Goal: Find contact information

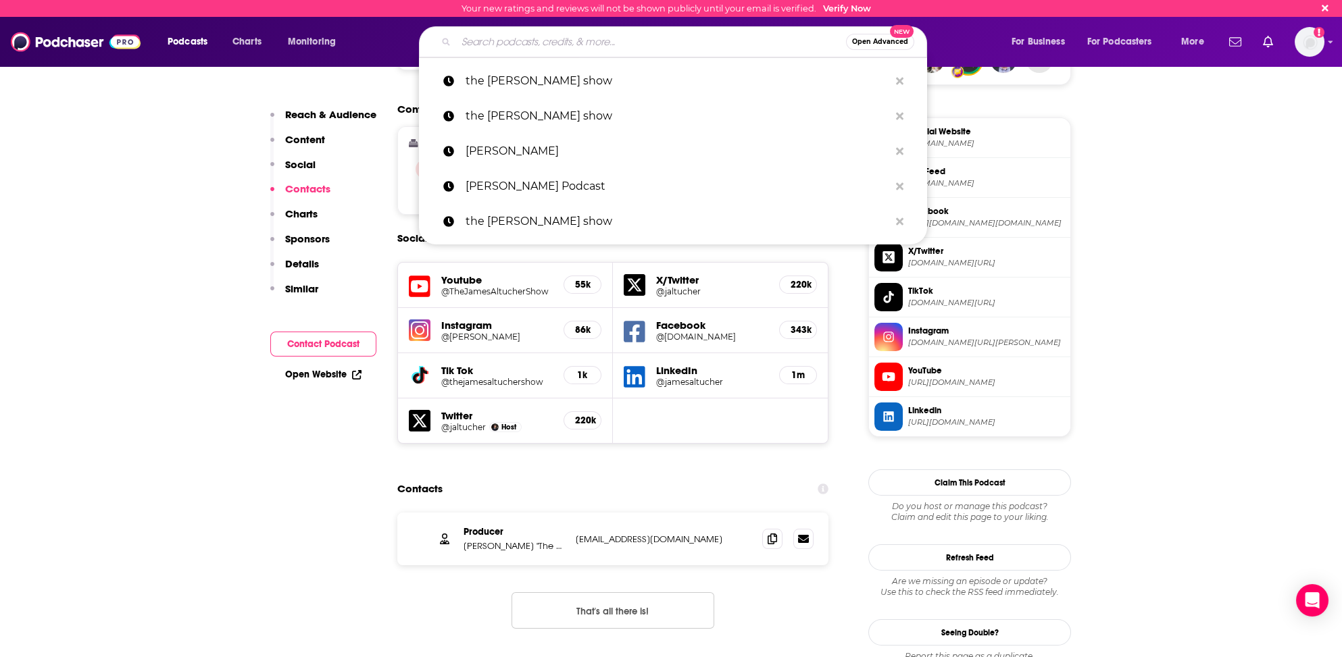
drag, startPoint x: 619, startPoint y: 40, endPoint x: 357, endPoint y: 88, distance: 267.1
click at [619, 40] on input "Search podcasts, credits, & more..." at bounding box center [651, 42] width 390 height 22
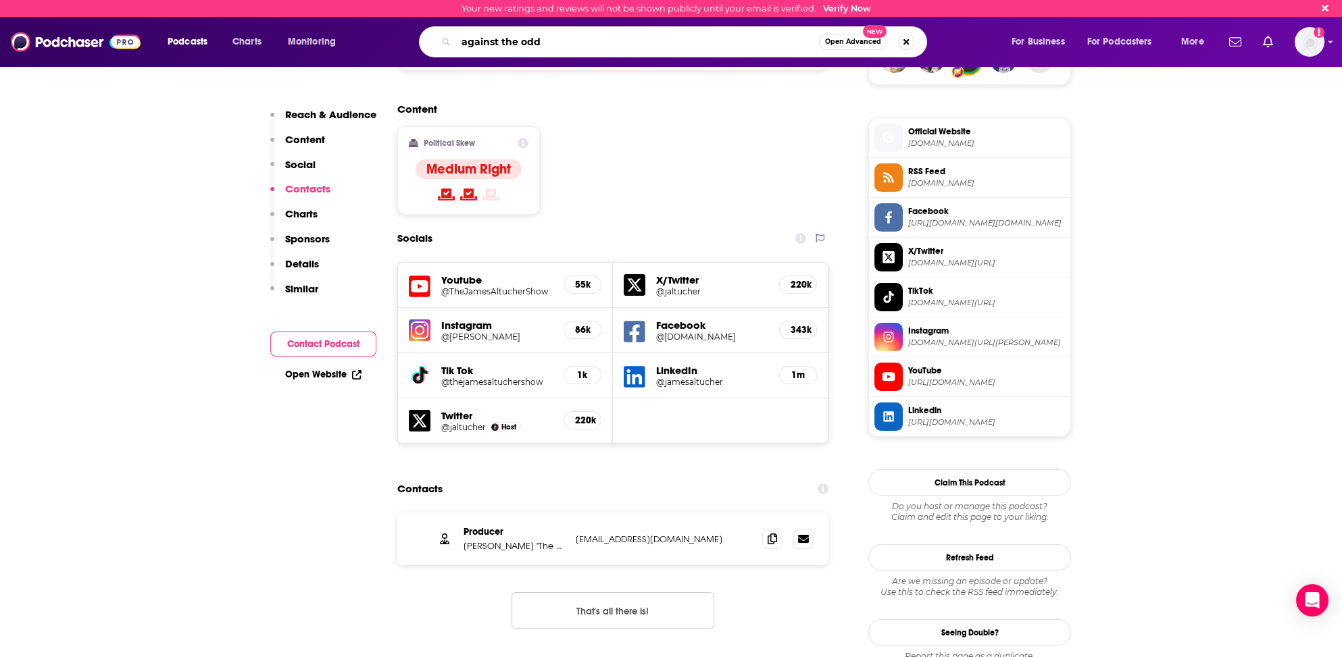
type input "against the odds"
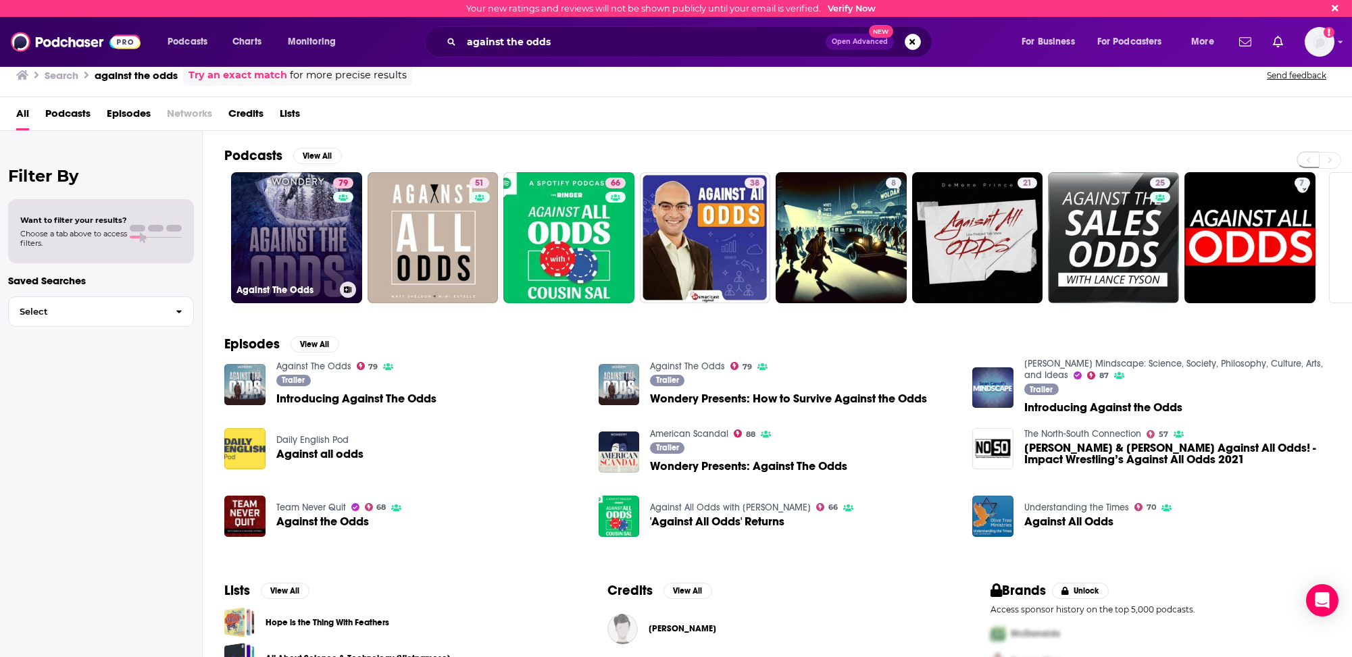
click at [272, 261] on link "79 Against The Odds" at bounding box center [296, 237] width 131 height 131
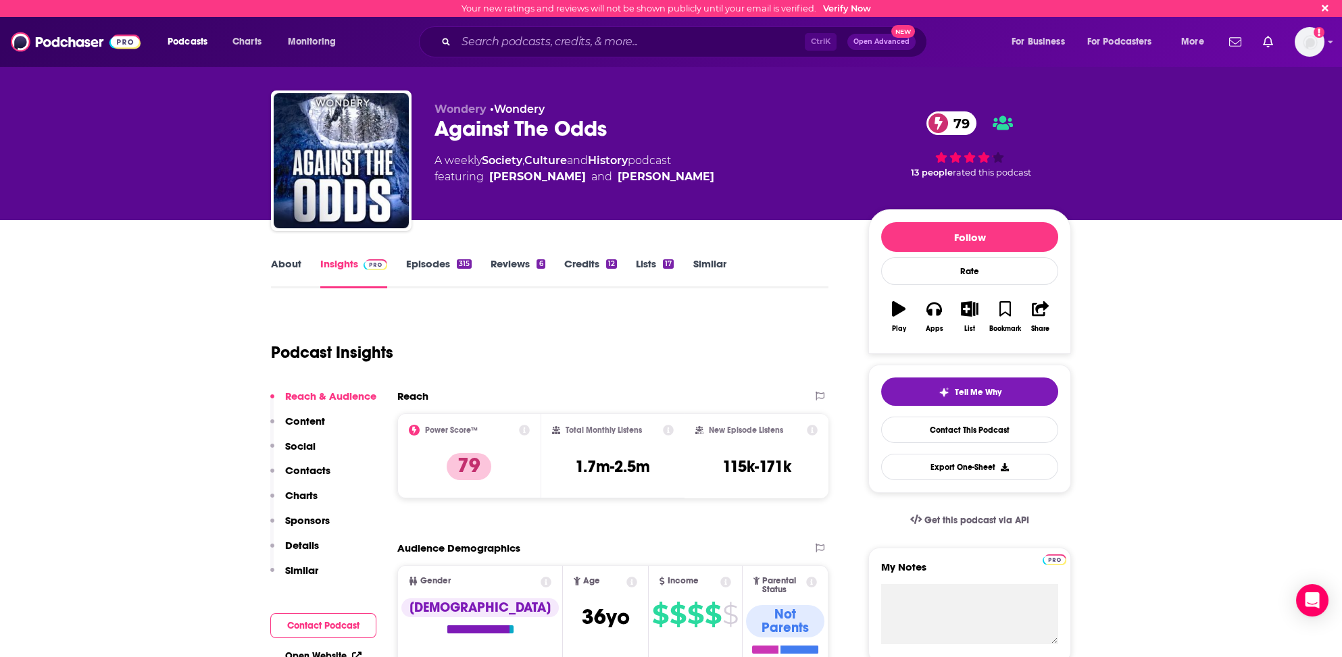
click at [317, 469] on p "Contacts" at bounding box center [307, 470] width 45 height 13
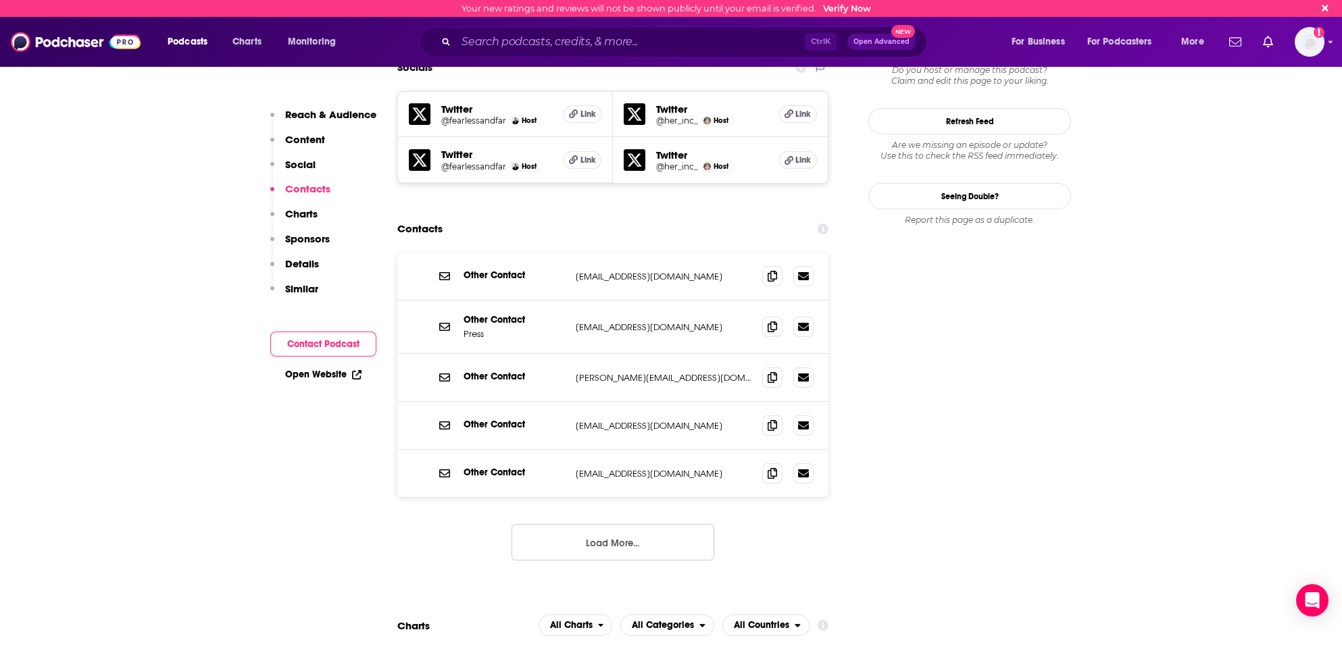
scroll to position [1227, 0]
click at [773, 371] on icon at bounding box center [771, 376] width 9 height 11
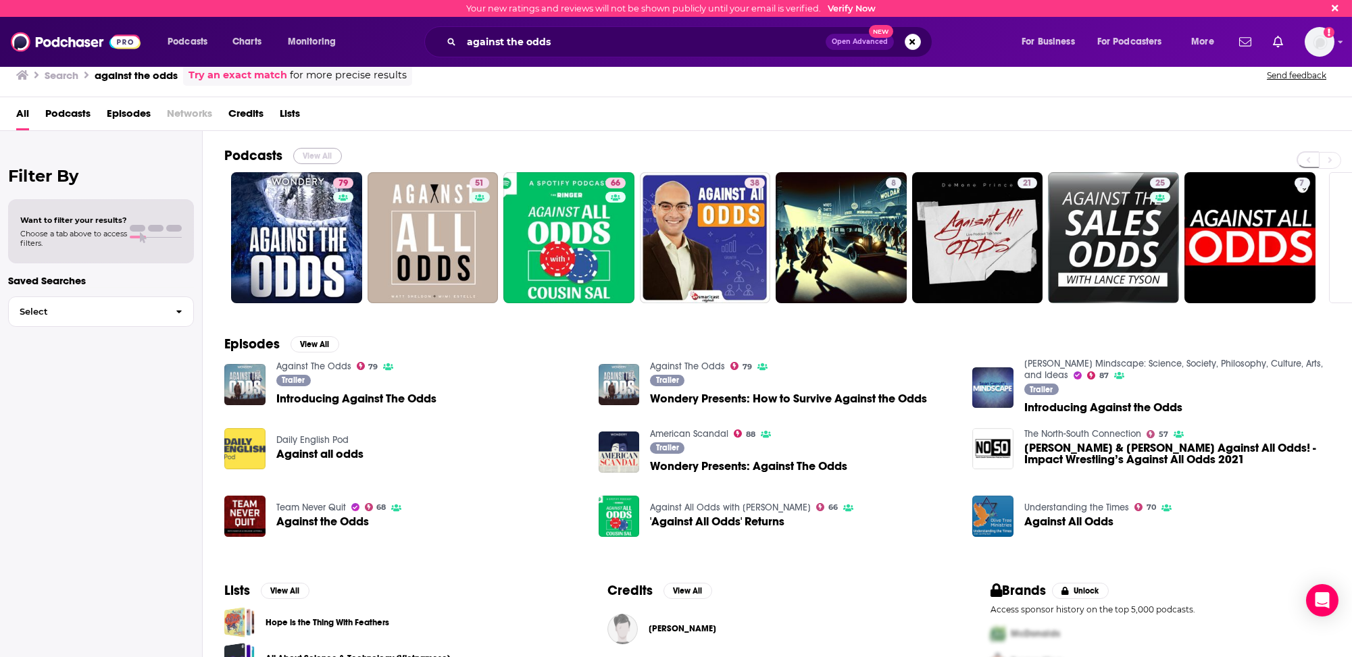
click at [313, 153] on button "View All" at bounding box center [317, 156] width 49 height 16
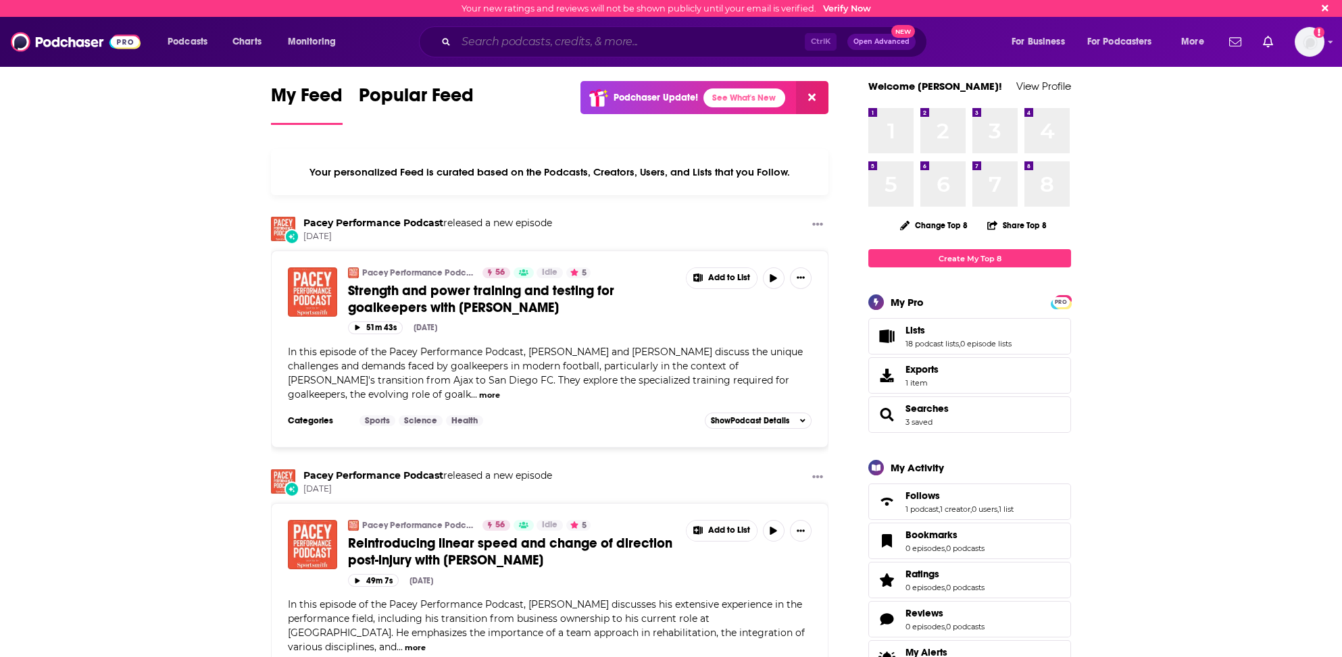
click at [537, 36] on input "Search podcasts, credits, & more..." at bounding box center [630, 42] width 349 height 22
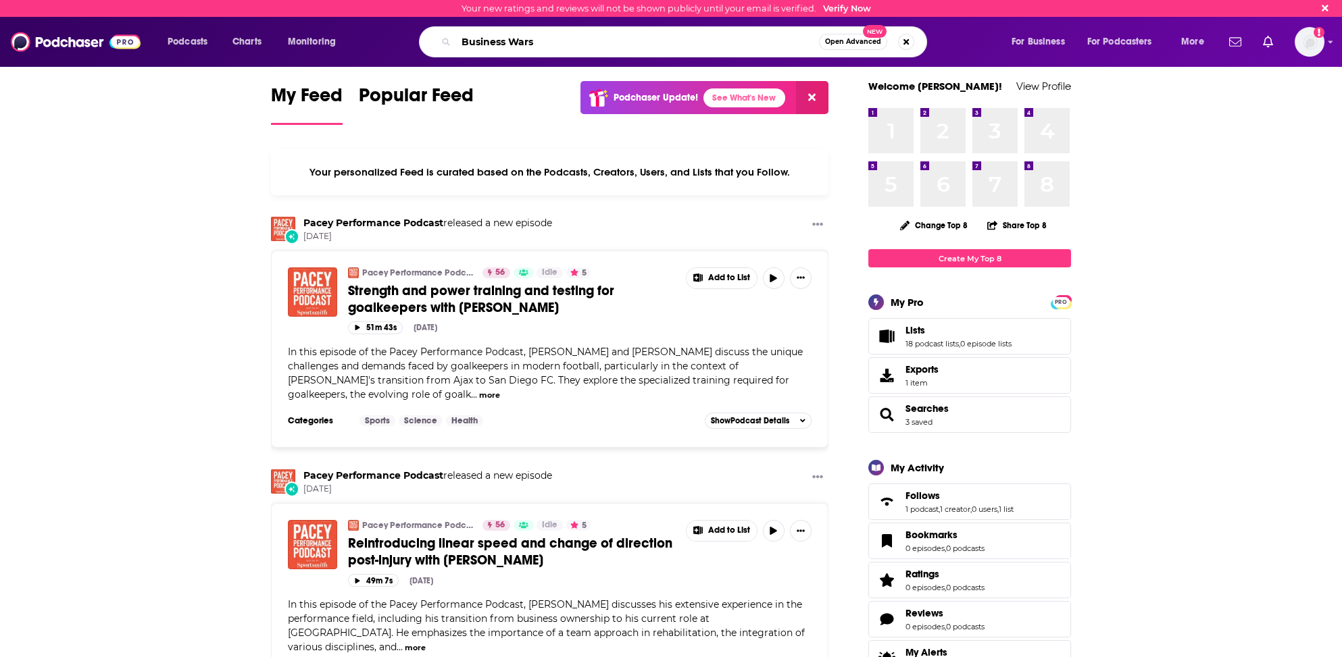
type input "Business Wars"
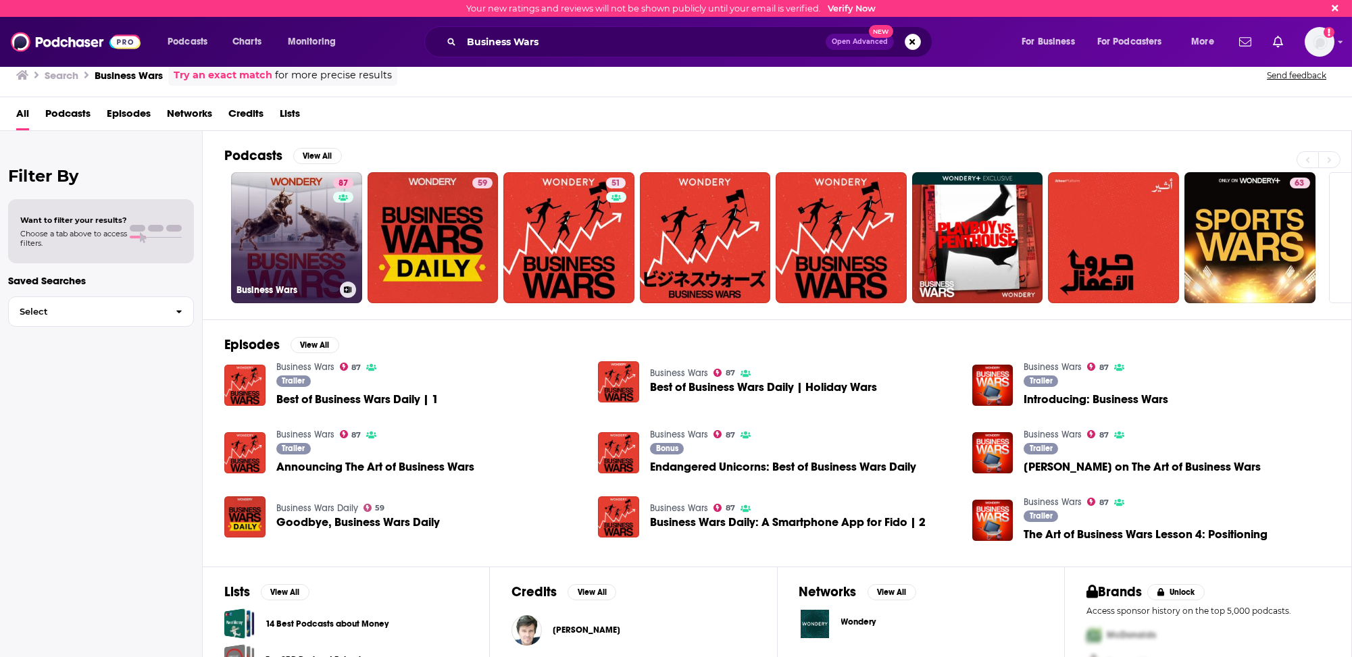
click at [272, 257] on link "87 Business Wars" at bounding box center [296, 237] width 131 height 131
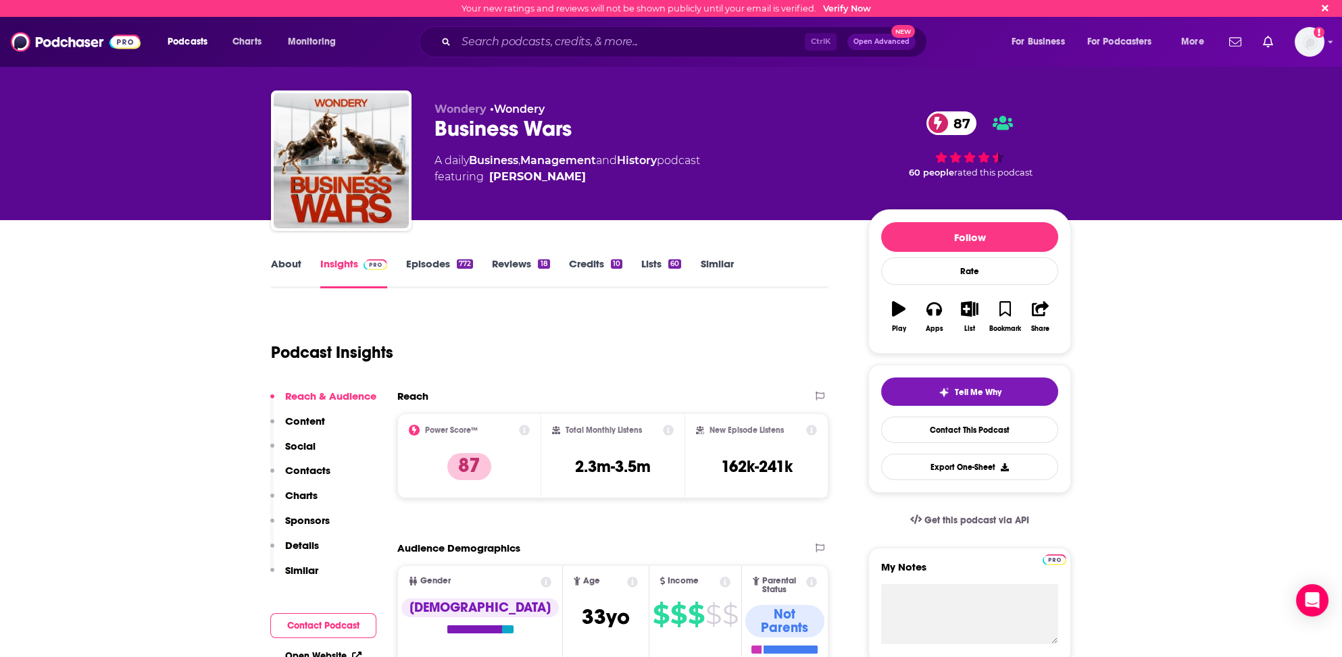
click at [300, 465] on p "Contacts" at bounding box center [307, 470] width 45 height 13
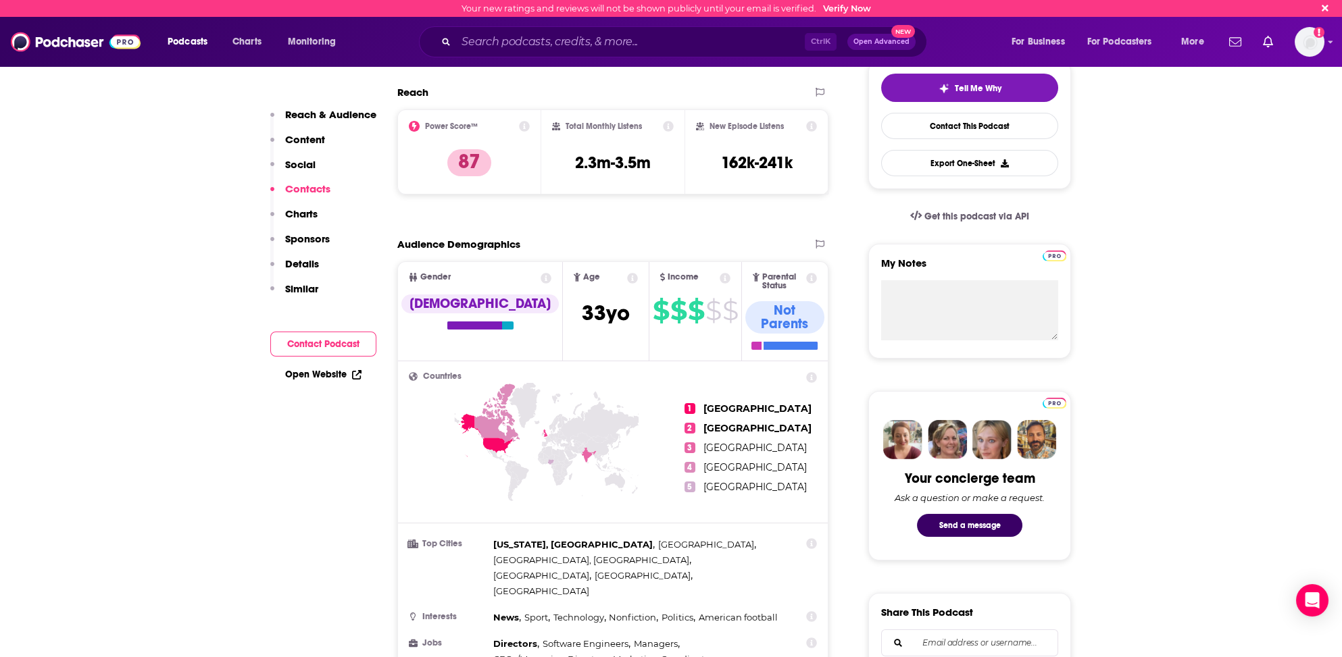
scroll to position [1140, 0]
